Goal: Task Accomplishment & Management: Use online tool/utility

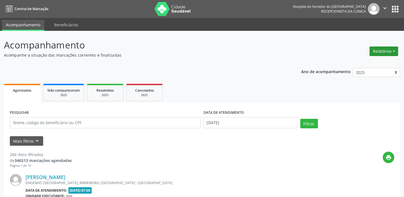
click at [389, 48] on button "Relatórios" at bounding box center [383, 52] width 29 height 10
click at [365, 63] on link "Agendamentos" at bounding box center [368, 63] width 60 height 8
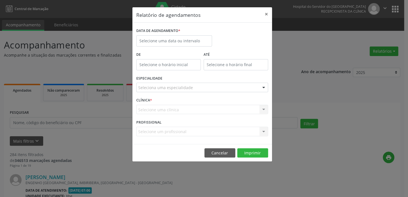
click at [170, 130] on div "Selecione um profissional Nenhum resultado encontrado para: " " Não há nenhuma …" at bounding box center [202, 132] width 132 height 10
click at [263, 132] on div "Selecione um profissional Nenhum resultado encontrado para: " " Não há nenhuma …" at bounding box center [202, 132] width 132 height 10
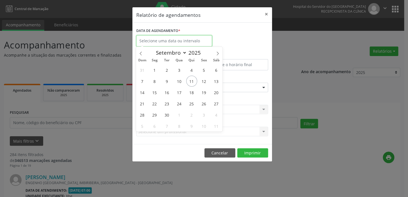
click at [174, 40] on input "text" at bounding box center [174, 40] width 76 height 11
click at [202, 81] on span "12" at bounding box center [203, 81] width 11 height 11
type input "[DATE]"
click at [202, 81] on span "12" at bounding box center [203, 81] width 11 height 11
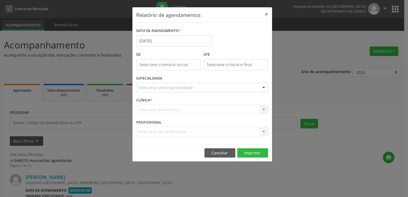
click at [176, 131] on div "Selecione um profissional Nenhum resultado encontrado para: " " Não há nenhuma …" at bounding box center [202, 132] width 132 height 10
click at [262, 131] on div "Selecione um profissional Nenhum resultado encontrado para: " " Não há nenhuma …" at bounding box center [202, 132] width 132 height 10
click at [169, 108] on div "Selecione uma clínica Nenhum resultado encontrado para: " " Não há nenhuma opçã…" at bounding box center [202, 110] width 132 height 10
click at [264, 111] on div "Selecione uma clínica Nenhum resultado encontrado para: " " Não há nenhuma opçã…" at bounding box center [202, 110] width 132 height 10
click at [263, 87] on div at bounding box center [263, 88] width 8 height 10
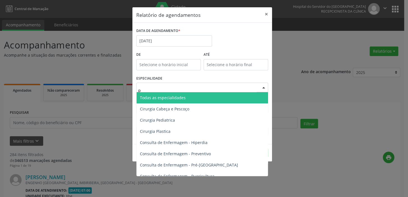
type input "pn"
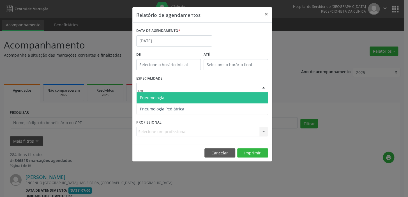
click at [184, 96] on span "Pneumologia" at bounding box center [201, 97] width 131 height 11
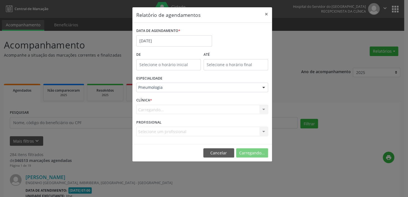
click at [162, 110] on div "Carregando... Nenhum resultado encontrado para: " " Não há nenhuma opção para s…" at bounding box center [202, 110] width 132 height 10
click at [264, 110] on div "Carregando... Nenhum resultado encontrado para: " " Não há nenhuma opção para s…" at bounding box center [202, 110] width 132 height 10
click at [262, 109] on div "Carregando... Nenhum resultado encontrado para: " " Não há nenhuma opção para s…" at bounding box center [202, 110] width 132 height 10
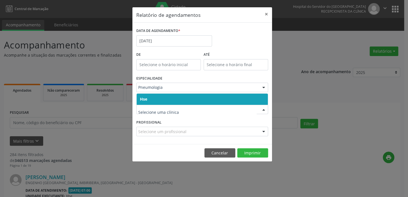
click at [149, 97] on span "Hse" at bounding box center [201, 99] width 131 height 11
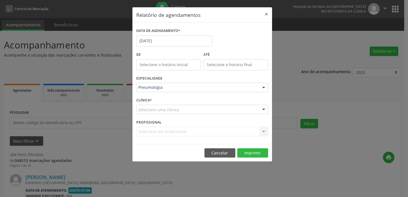
click at [149, 97] on div "CLÍNICA * Selecione uma clínica Hse Nenhum resultado encontrado para: " " Não h…" at bounding box center [202, 107] width 134 height 22
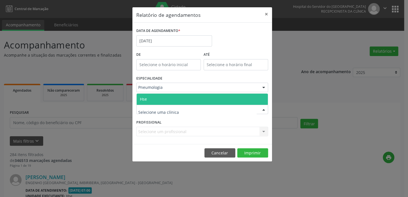
click at [144, 96] on span "Hse" at bounding box center [143, 98] width 7 height 5
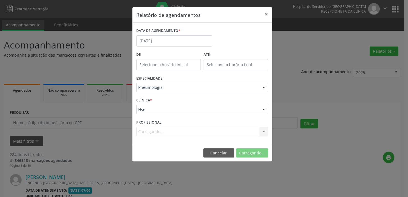
click at [144, 96] on div "CLÍNICA * Hse Hse Nenhum resultado encontrado para: " " Não há nenhuma opção pa…" at bounding box center [202, 107] width 134 height 22
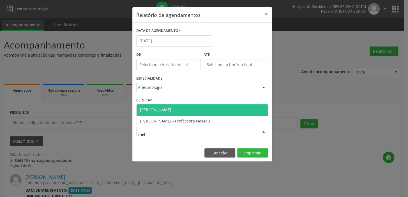
type input "meli"
click at [165, 107] on span "[PERSON_NAME]" at bounding box center [155, 109] width 31 height 5
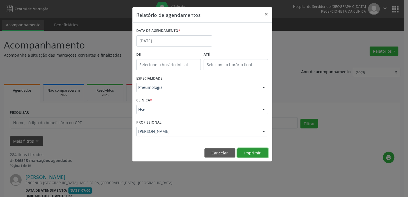
click at [251, 153] on button "Imprimir" at bounding box center [252, 153] width 31 height 10
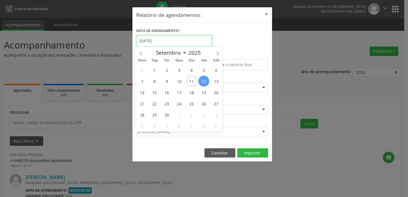
click at [160, 41] on input "[DATE]" at bounding box center [174, 40] width 76 height 11
click at [204, 82] on span "12" at bounding box center [203, 81] width 11 height 11
type input "[DATE]"
click at [204, 82] on span "12" at bounding box center [203, 81] width 11 height 11
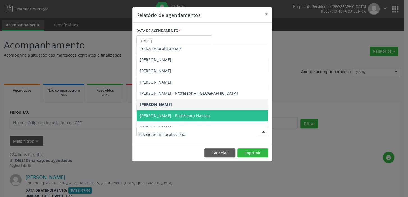
click at [177, 114] on span "[PERSON_NAME] - Professora Nassau" at bounding box center [175, 115] width 70 height 5
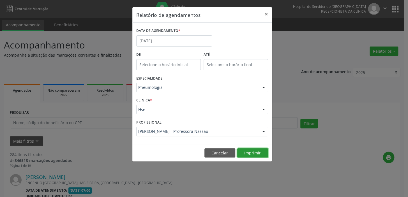
click at [238, 151] on button "Imprimir" at bounding box center [252, 153] width 31 height 10
click at [264, 13] on button "×" at bounding box center [266, 14] width 11 height 14
